Goal: Download file/media

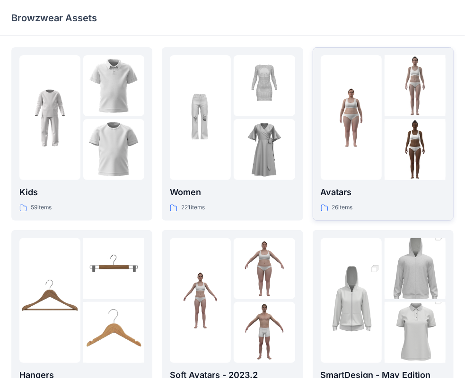
click at [339, 187] on p "Avatars" at bounding box center [383, 192] width 125 height 13
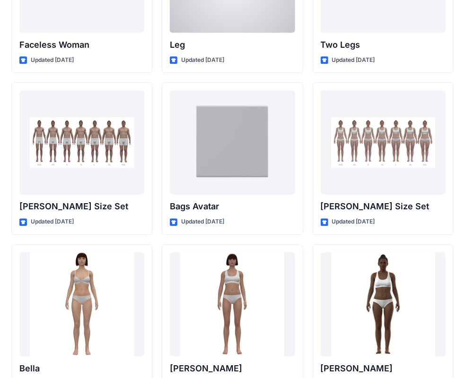
scroll to position [938, 0]
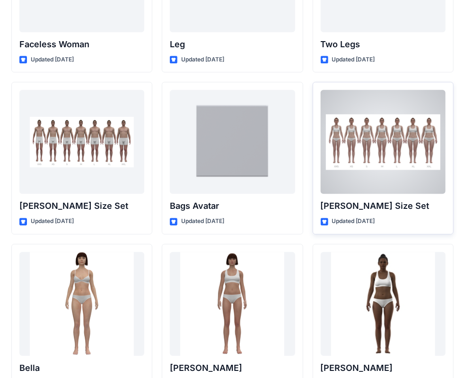
click at [339, 203] on p "[PERSON_NAME] Size Set" at bounding box center [383, 206] width 125 height 13
click at [390, 156] on div at bounding box center [383, 142] width 125 height 104
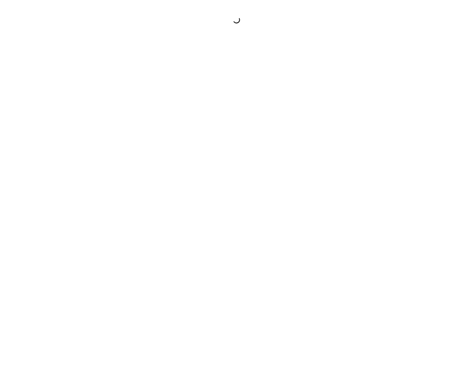
click at [390, 157] on div at bounding box center [236, 189] width 473 height 378
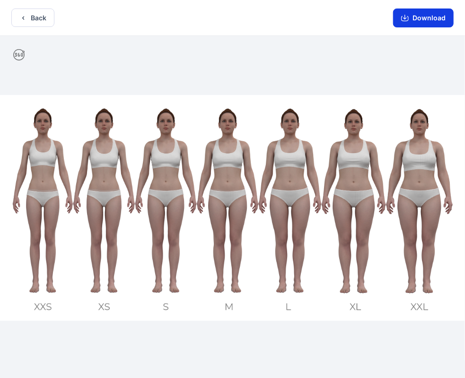
click at [433, 21] on button "Download" at bounding box center [423, 18] width 61 height 19
click at [458, 295] on img at bounding box center [232, 208] width 465 height 226
